Goal: Transaction & Acquisition: Purchase product/service

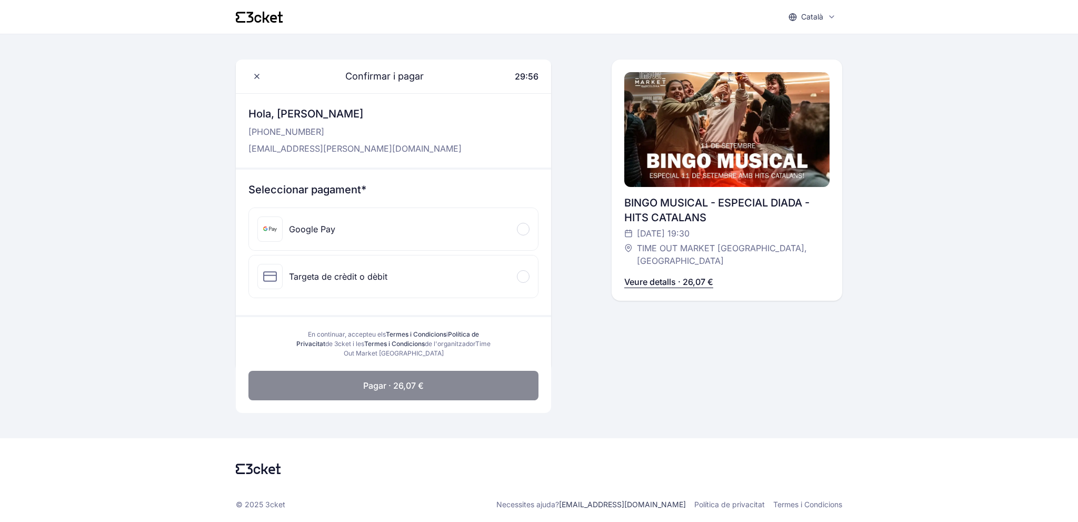
click at [494, 234] on div "Google Pay" at bounding box center [393, 229] width 289 height 42
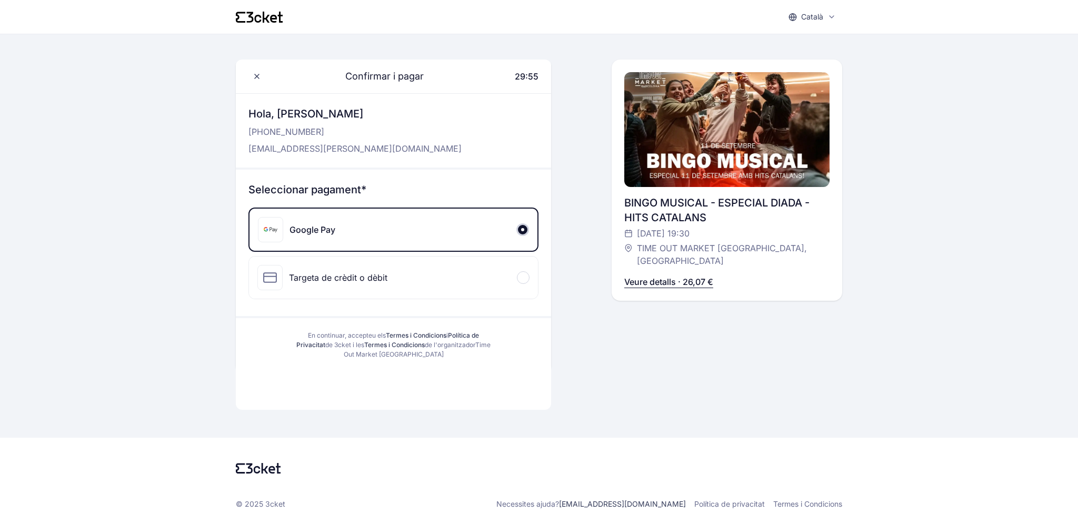
click at [495, 366] on div "En continuar, accepteu els Termes i Condicions i Política de Privacitat de 3cke…" at bounding box center [393, 345] width 315 height 54
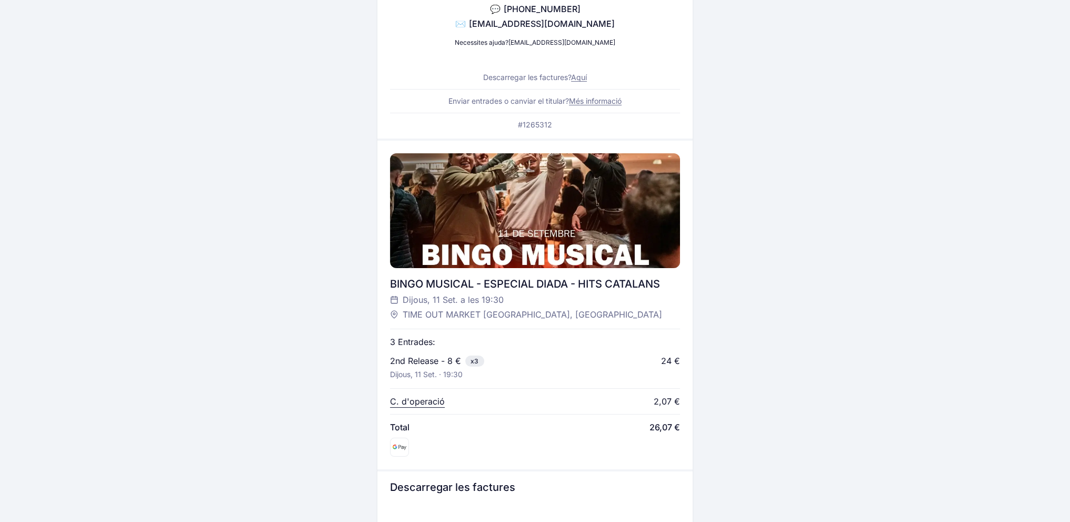
scroll to position [158, 0]
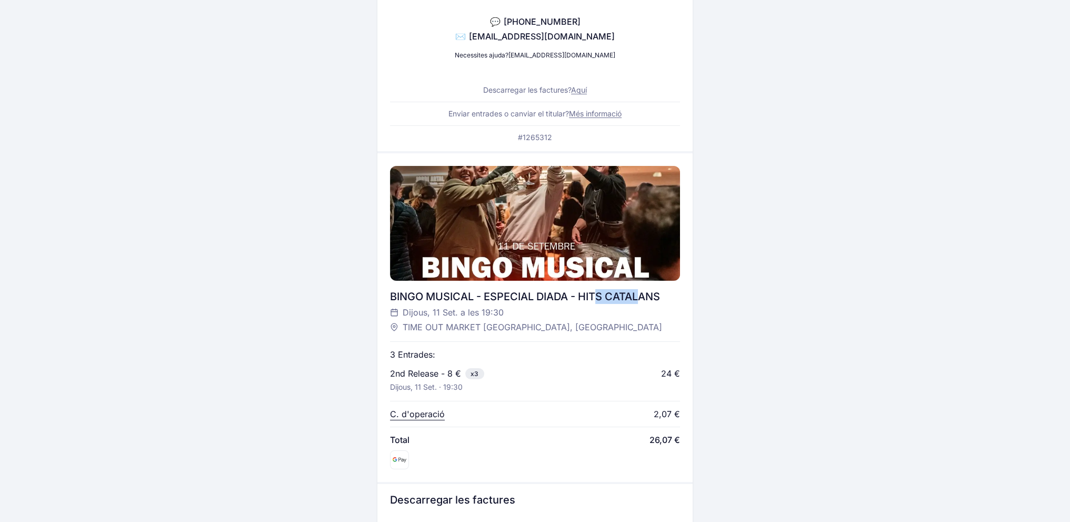
drag, startPoint x: 597, startPoint y: 302, endPoint x: 644, endPoint y: 292, distance: 47.4
click at [644, 292] on div "BINGO MUSICAL - ESPECIAL DIADA - HITS CATALANS" at bounding box center [535, 296] width 290 height 15
drag, startPoint x: 593, startPoint y: 295, endPoint x: 657, endPoint y: 292, distance: 63.7
click at [657, 292] on div "BINGO MUSICAL - ESPECIAL DIADA - HITS CATALANS" at bounding box center [535, 296] width 290 height 15
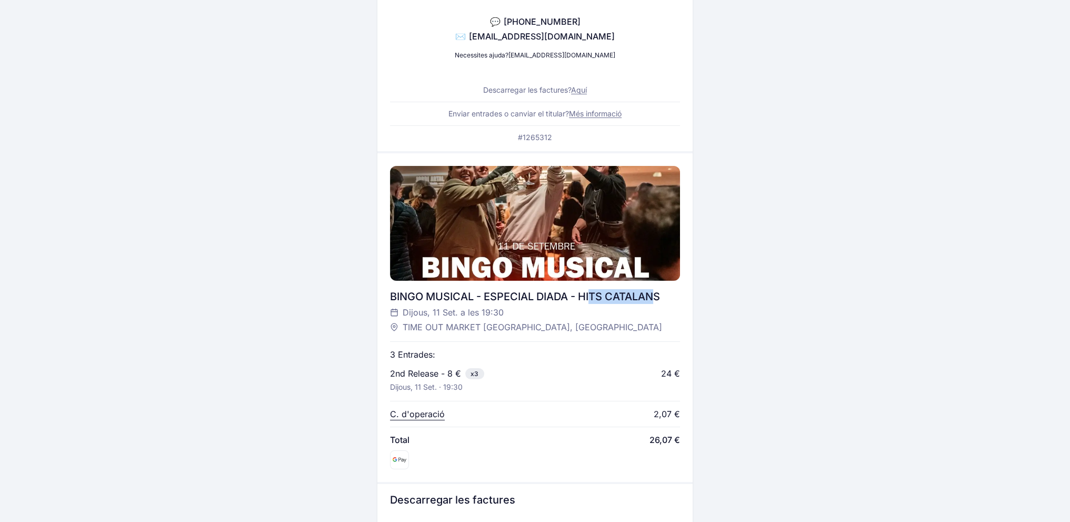
click at [657, 292] on div "BINGO MUSICAL - ESPECIAL DIADA - HITS CATALANS" at bounding box center [535, 296] width 290 height 15
drag, startPoint x: 626, startPoint y: 295, endPoint x: 672, endPoint y: 294, distance: 45.3
click at [672, 294] on div "BINGO MUSICAL - ESPECIAL DIADA - HITS CATALANS" at bounding box center [535, 296] width 290 height 15
click at [658, 296] on div "BINGO MUSICAL - ESPECIAL DIADA - HITS CATALANS" at bounding box center [535, 296] width 290 height 15
